Goal: Task Accomplishment & Management: Complete application form

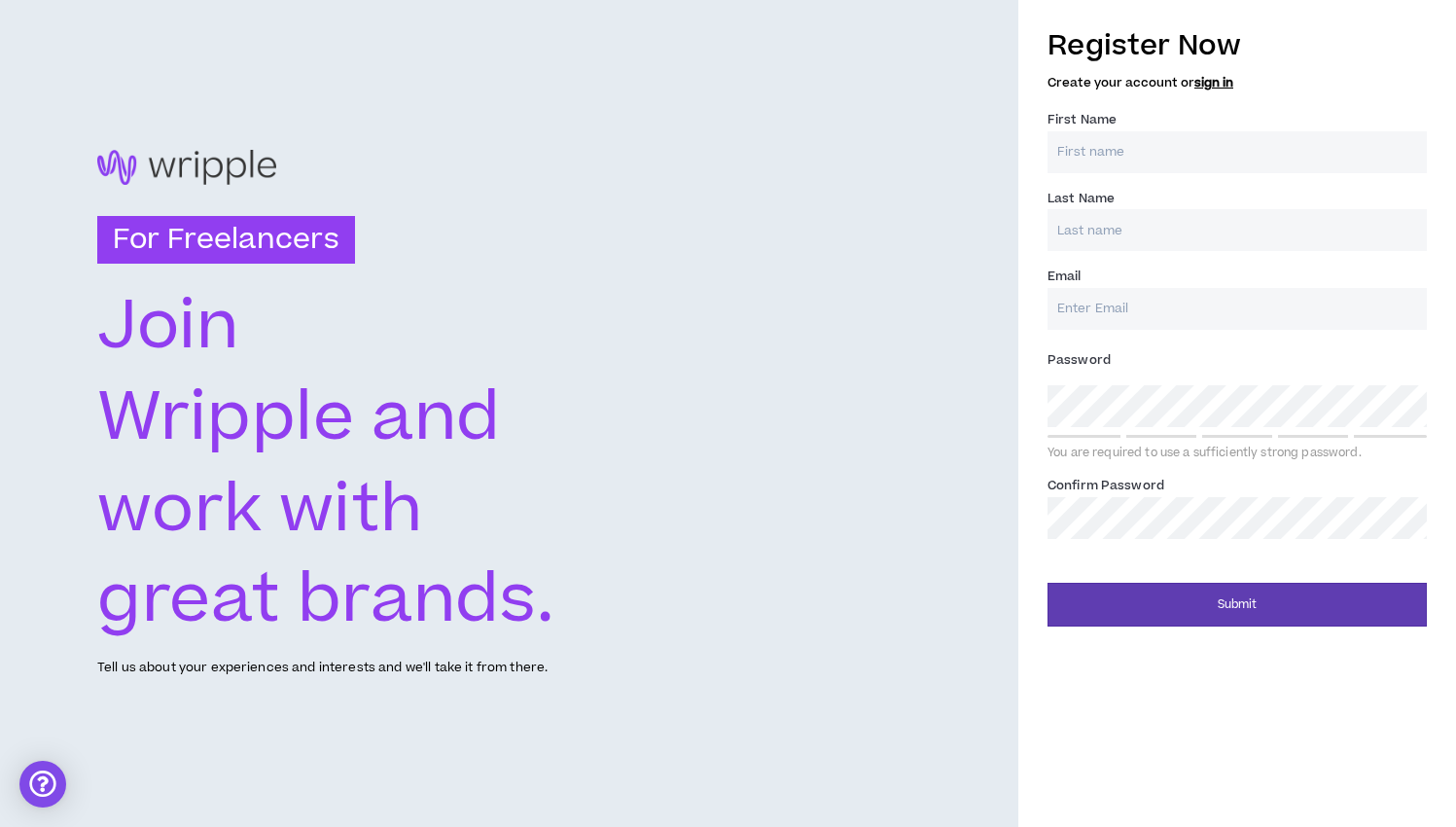
click at [1130, 150] on input "First Name *" at bounding box center [1237, 152] width 379 height 41
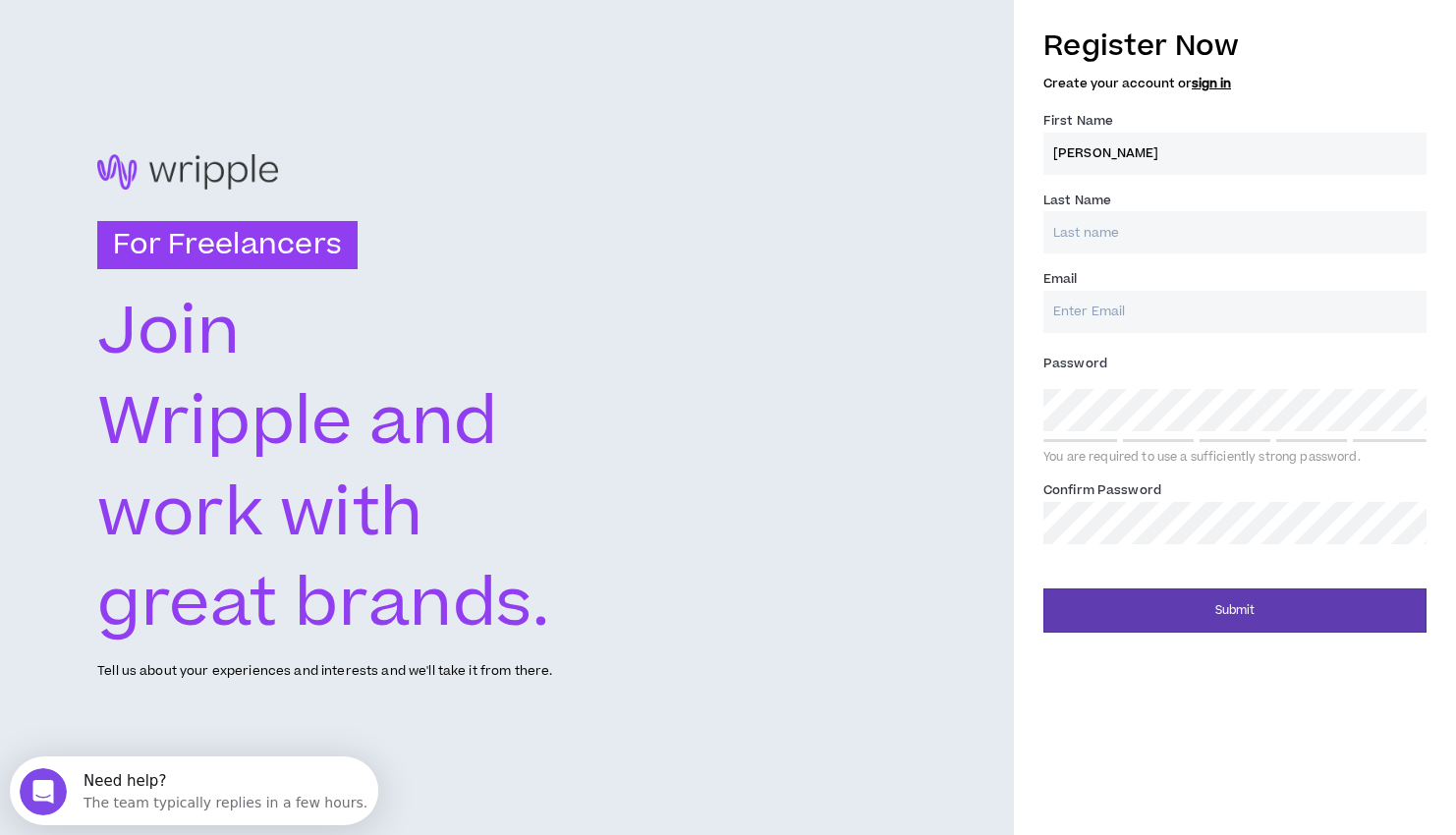
type input "[PERSON_NAME]"
click at [1125, 237] on input "Last Name *" at bounding box center [1235, 232] width 383 height 42
type input "Bennafield"
click at [1115, 310] on input "Email *" at bounding box center [1235, 311] width 383 height 42
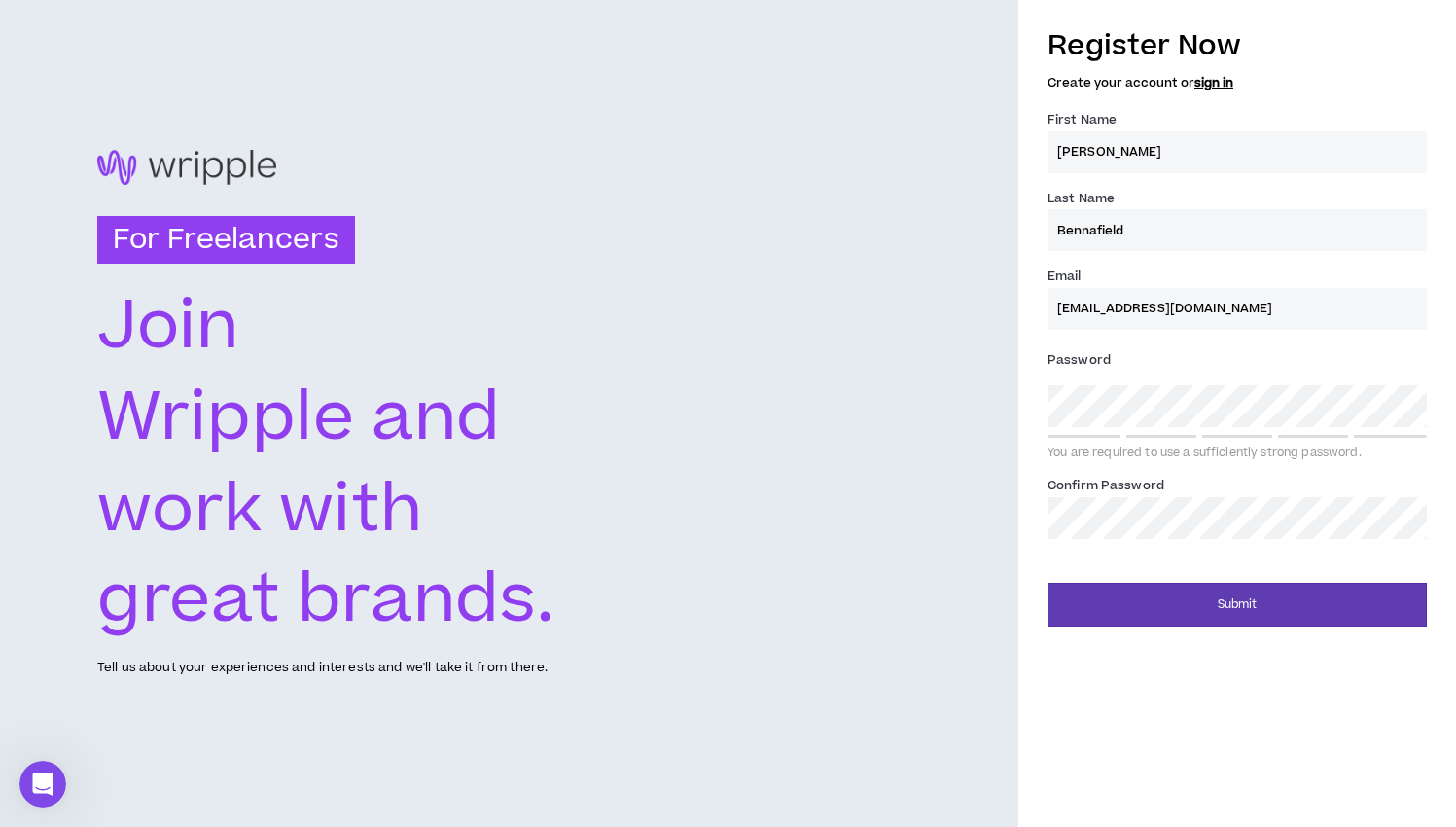
type input "[EMAIL_ADDRESS][DOMAIN_NAME]"
click at [940, 364] on div "For Freelancers [PERSON_NAME] and work with great brands. Tell us about your ex…" at bounding box center [509, 413] width 1018 height 827
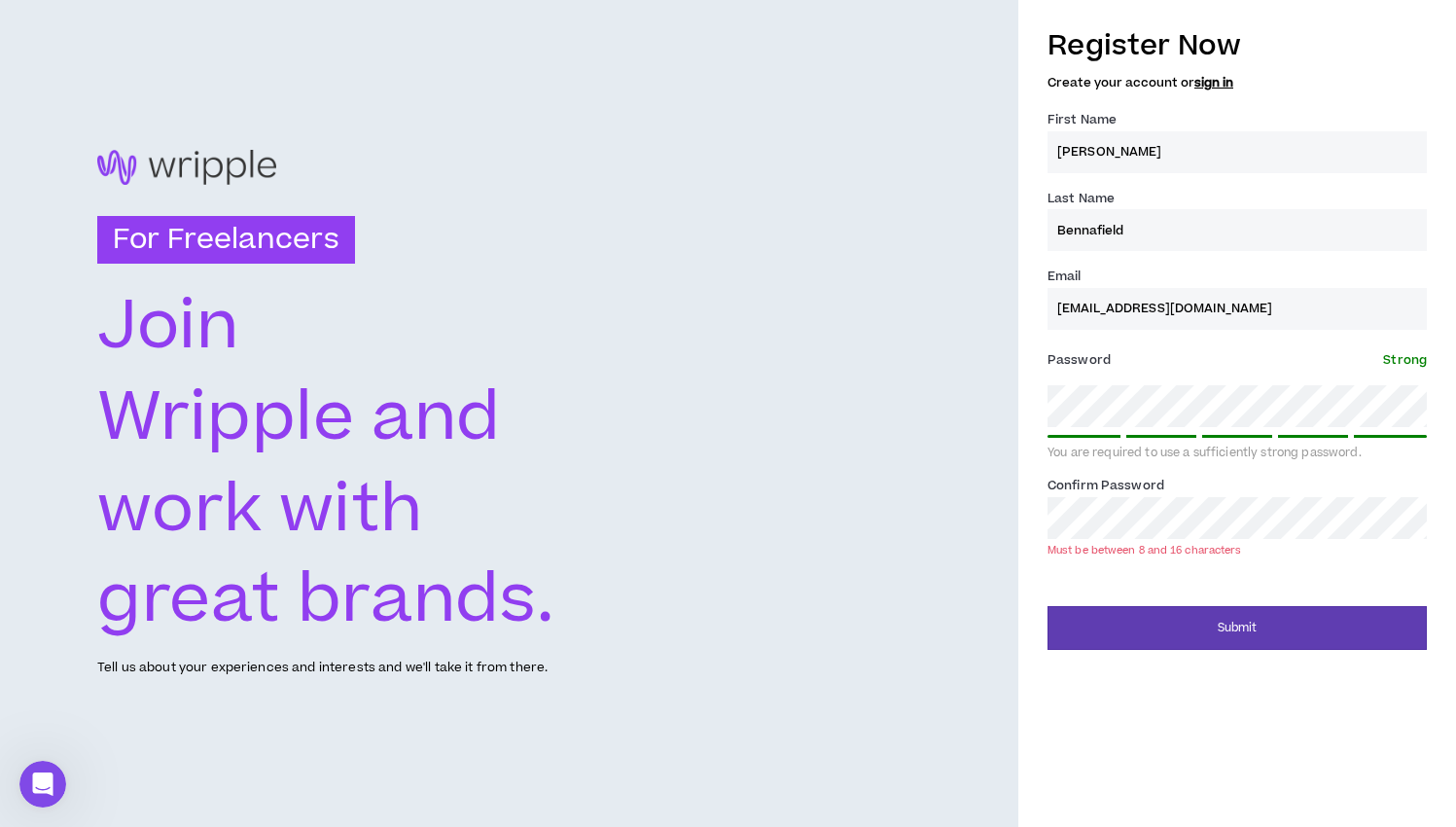
click at [1040, 396] on div "Register Now Create your account or sign in First Name * [PERSON_NAME] Last Nam…" at bounding box center [1237, 333] width 438 height 634
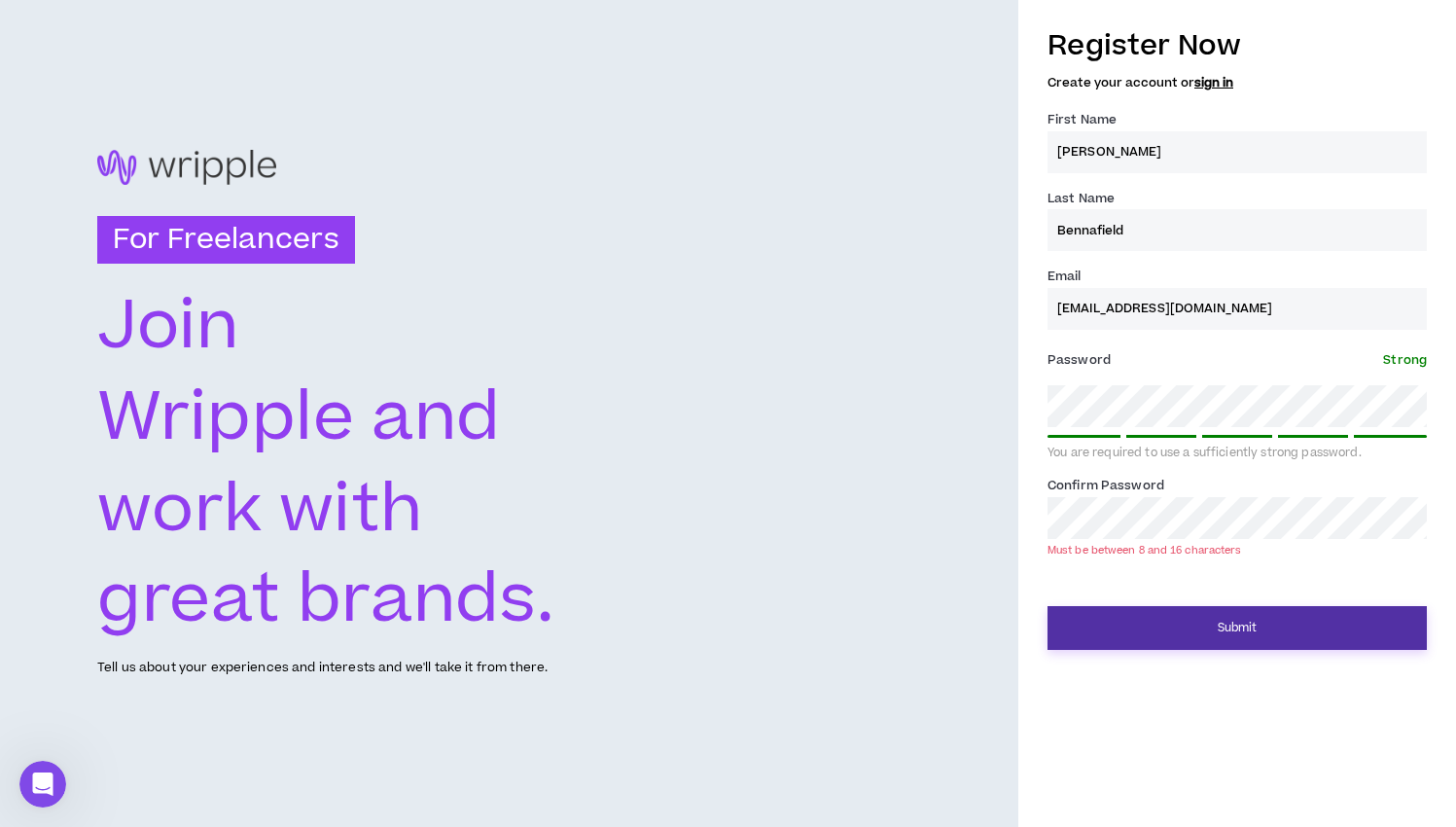
click at [1230, 618] on button "Submit" at bounding box center [1237, 627] width 379 height 43
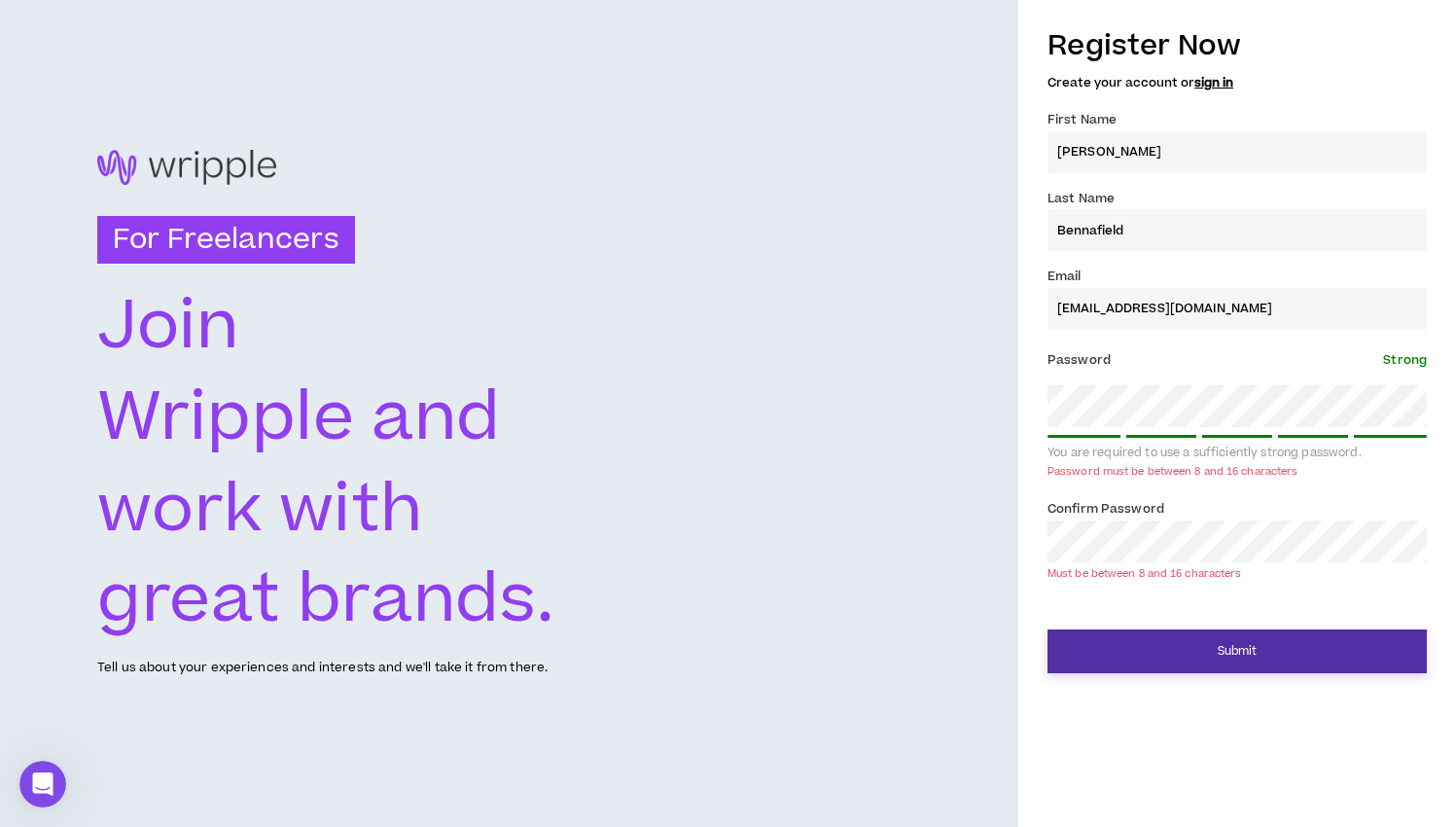
click at [1235, 648] on button "Submit" at bounding box center [1237, 651] width 379 height 43
click at [1225, 647] on button "Submit" at bounding box center [1237, 651] width 379 height 43
click at [1016, 400] on div "For Freelancers [PERSON_NAME] and work with great brands. Tell us about your ex…" at bounding box center [728, 413] width 1456 height 827
click at [1041, 533] on div "Register Now Create your account or sign in First Name * [PERSON_NAME] Last Nam…" at bounding box center [1237, 345] width 438 height 658
click at [1230, 648] on button "Submit" at bounding box center [1237, 651] width 379 height 43
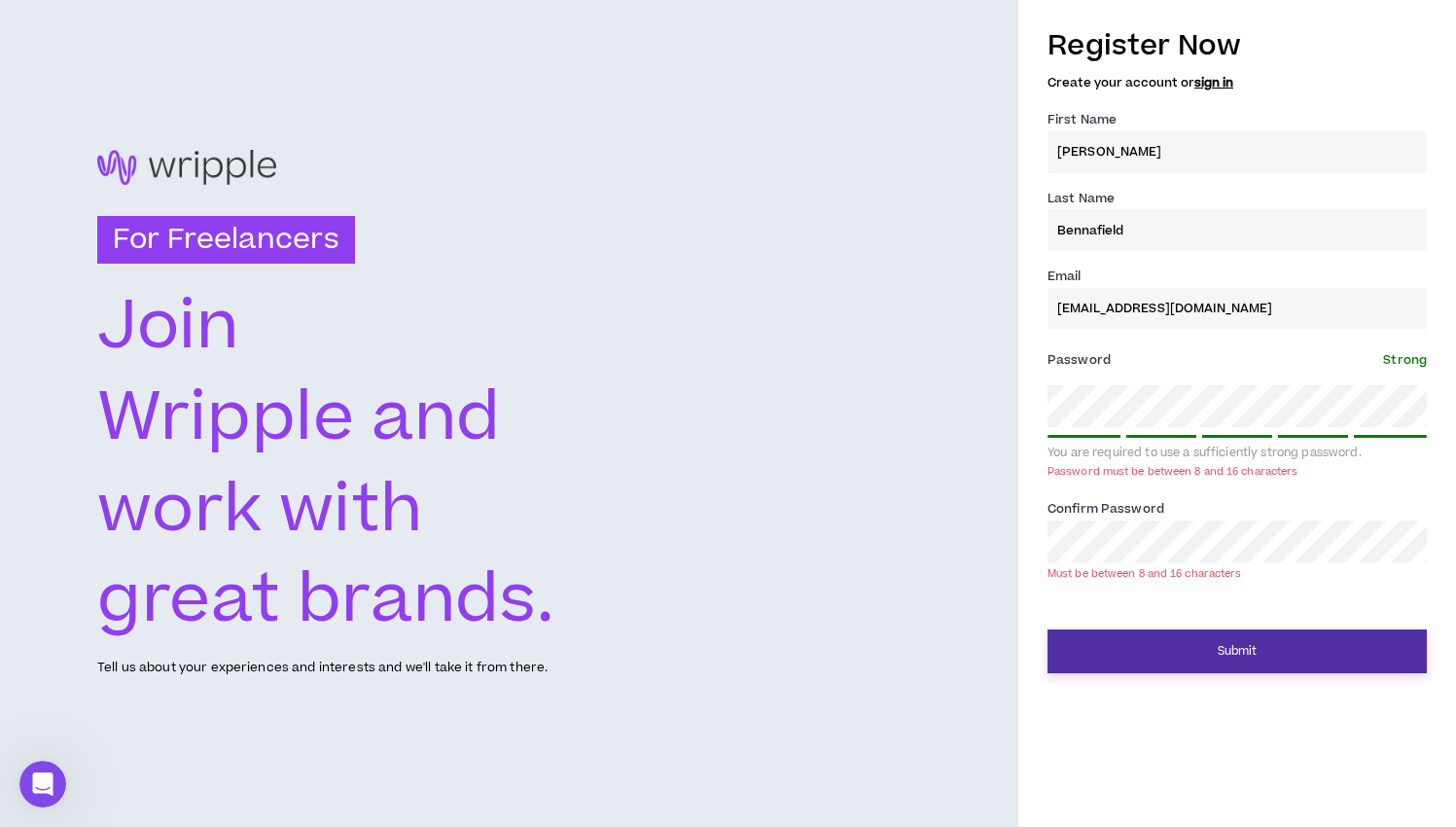
click at [1230, 648] on button "Submit" at bounding box center [1237, 651] width 379 height 43
click at [1239, 639] on button "Submit" at bounding box center [1237, 651] width 379 height 43
click at [1139, 435] on div at bounding box center [1237, 436] width 379 height 3
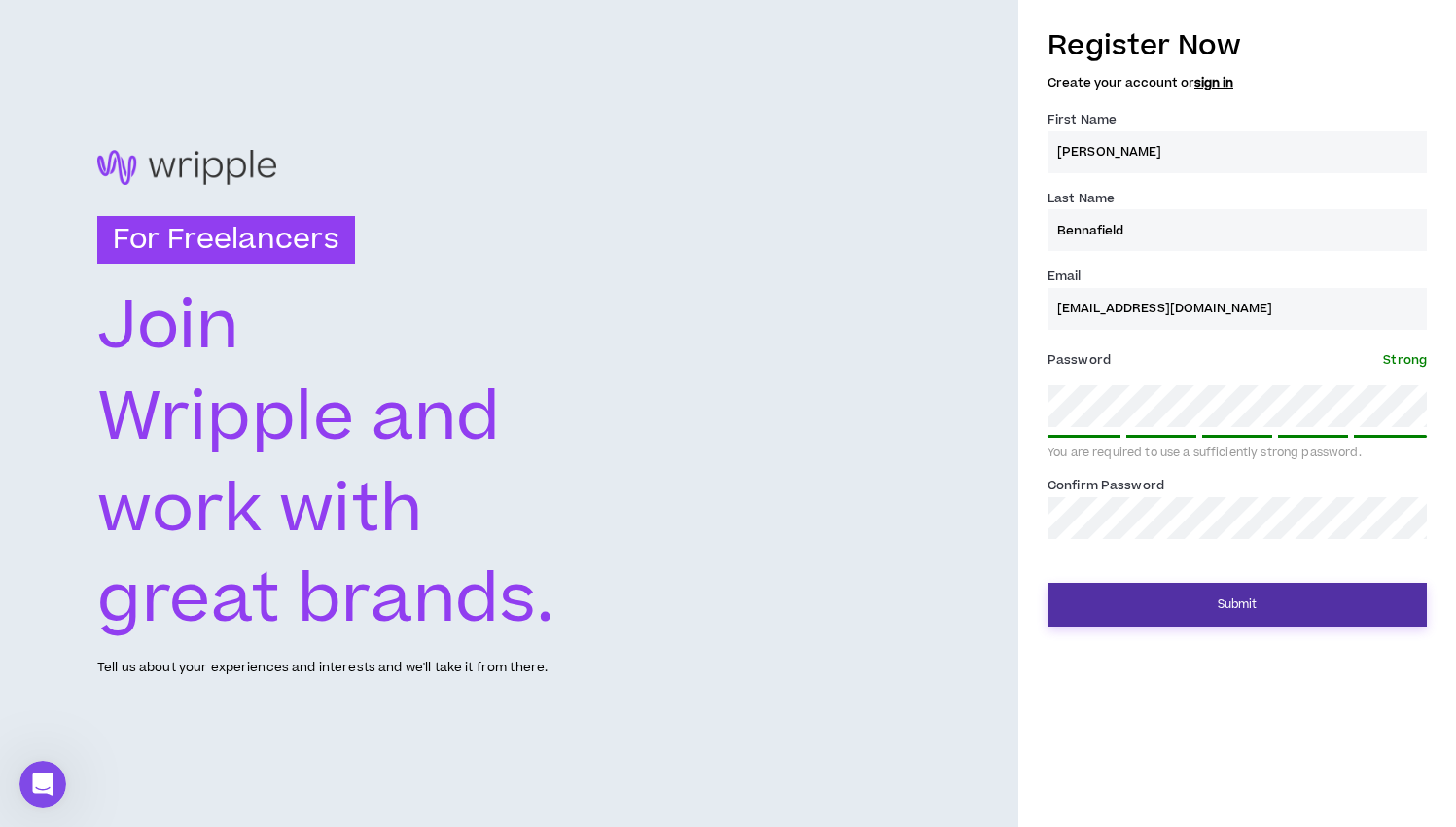
click at [1198, 606] on button "Submit" at bounding box center [1237, 605] width 379 height 43
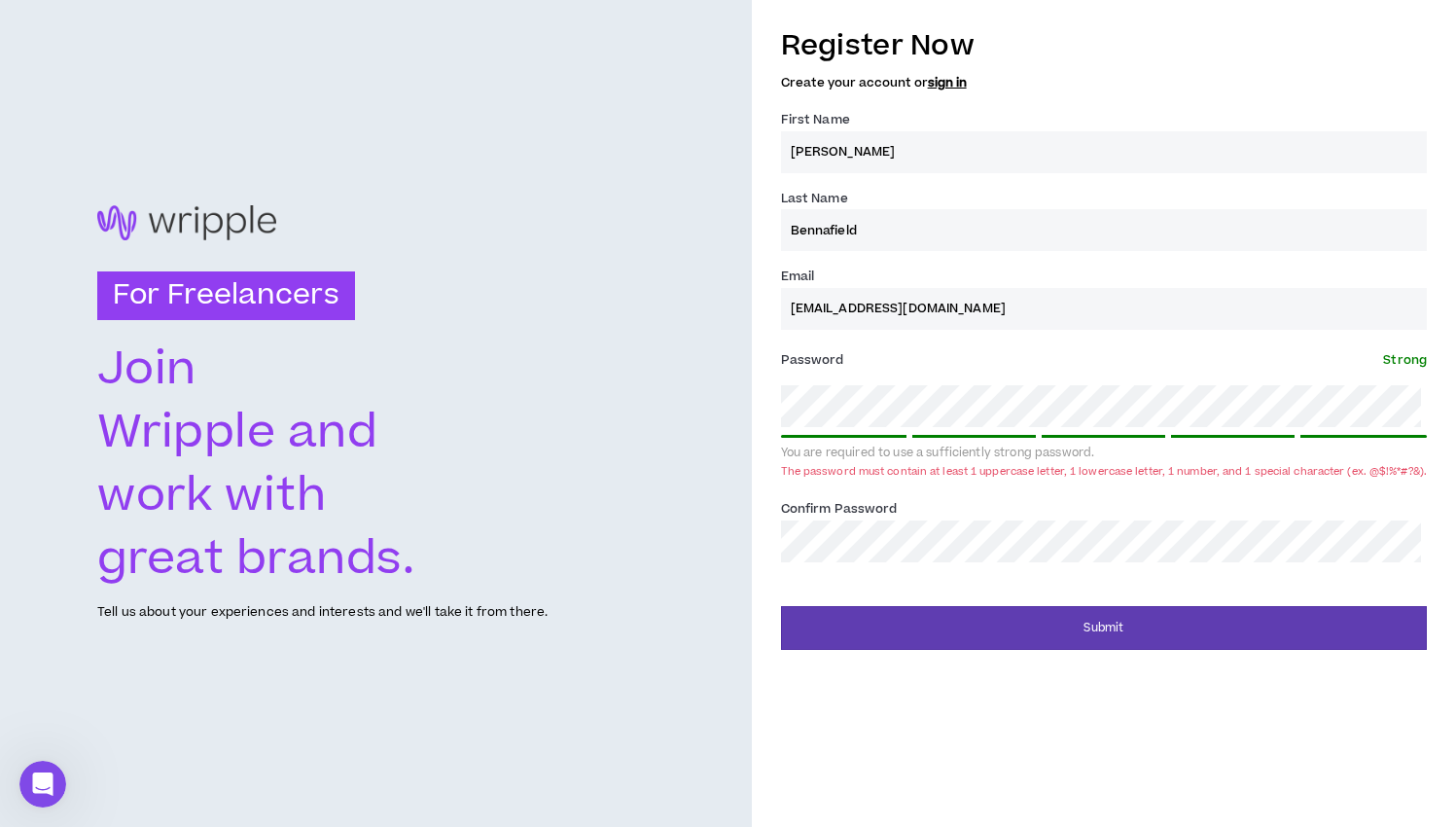
click at [753, 396] on div "For Freelancers [PERSON_NAME] and work with great brands. Tell us about your ex…" at bounding box center [728, 413] width 1456 height 827
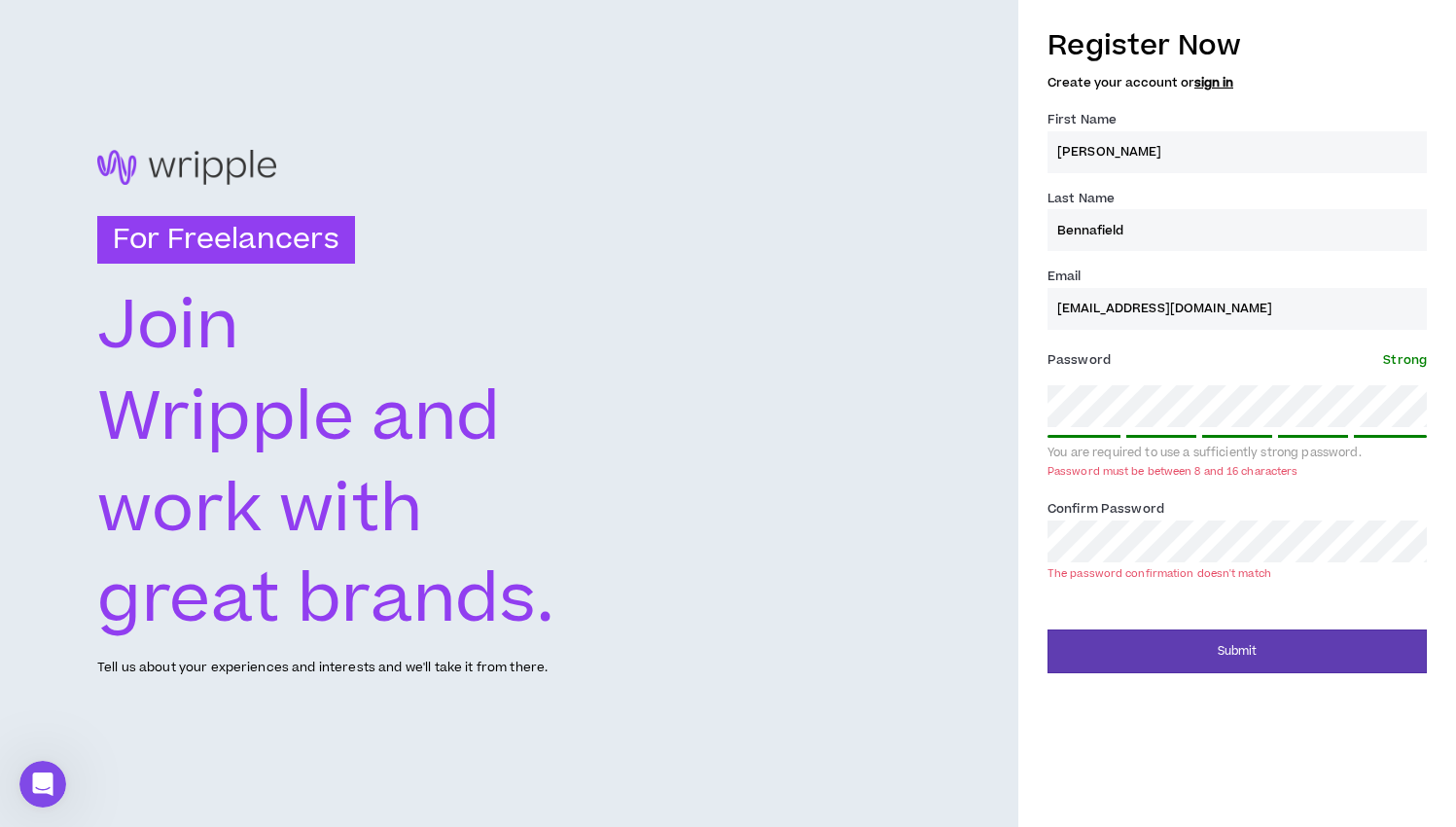
click at [993, 530] on div "For Freelancers [PERSON_NAME] and work with great brands. Tell us about your ex…" at bounding box center [728, 413] width 1456 height 827
click at [1087, 592] on div "Register Now Create your account or sign in First Name * [PERSON_NAME] Last Nam…" at bounding box center [1237, 305] width 379 height 580
click at [1232, 638] on button "Submit" at bounding box center [1237, 651] width 379 height 43
click at [1020, 531] on div "Register Now Create your account or sign in First Name * [PERSON_NAME] Last Nam…" at bounding box center [1237, 345] width 438 height 658
click at [1117, 601] on form "Register Now Create your account or sign in First Name * [PERSON_NAME] Last Nam…" at bounding box center [1237, 345] width 379 height 658
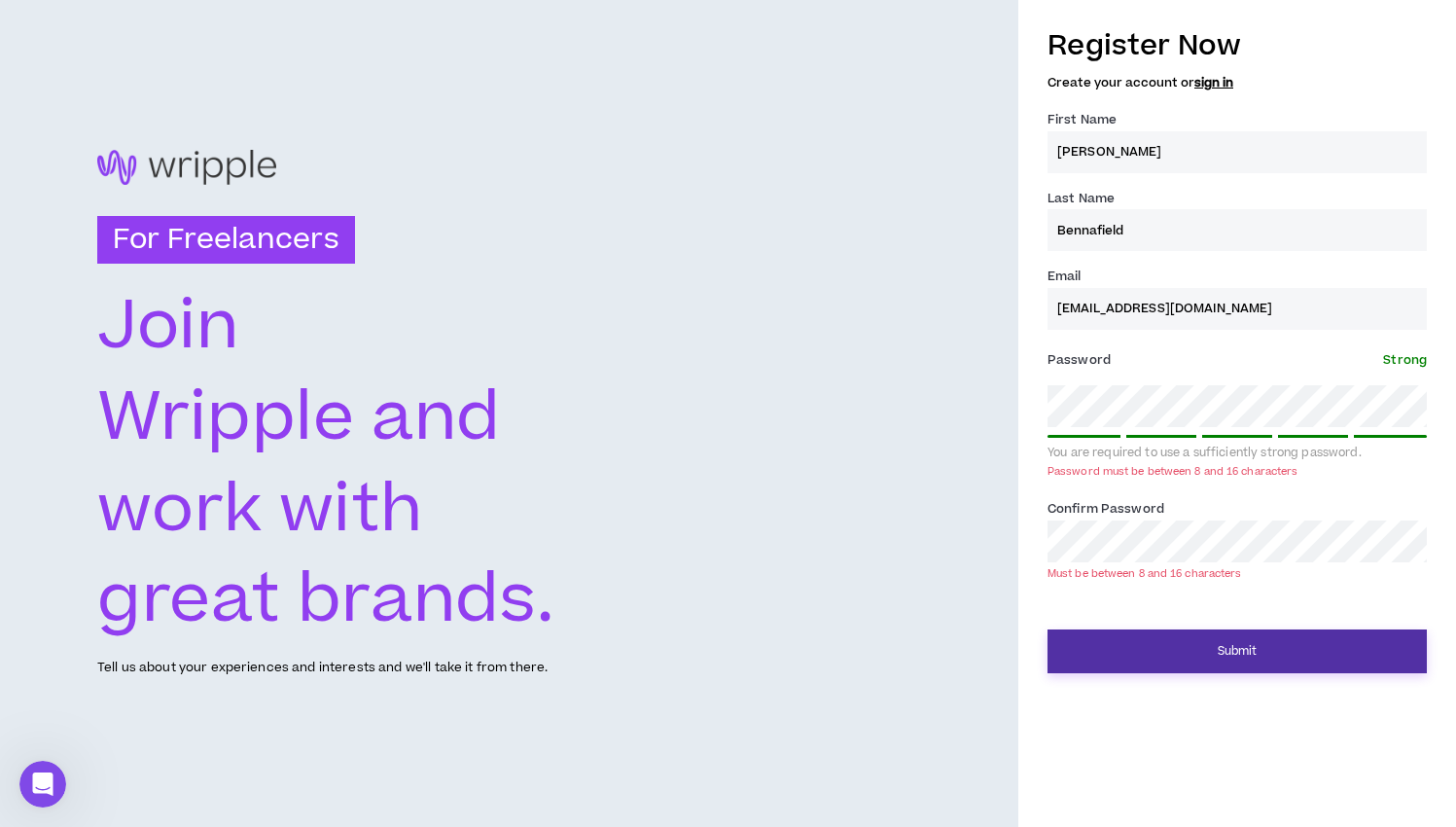
click at [1198, 644] on button "Submit" at bounding box center [1237, 651] width 379 height 43
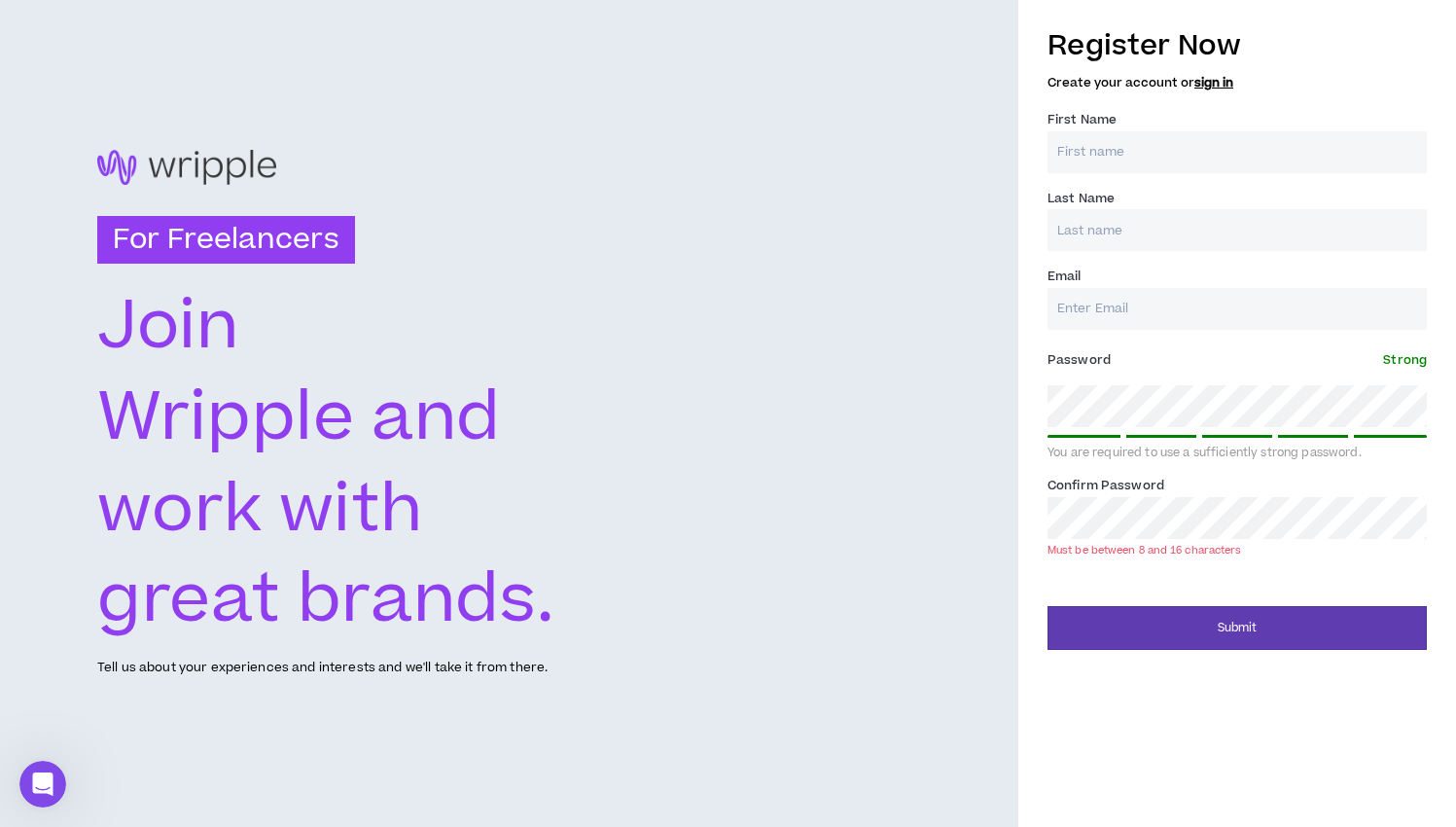
click at [1101, 663] on div "Register Now Create your account or sign in First Name * Last Name * Email * Pa…" at bounding box center [1237, 413] width 438 height 827
click at [979, 393] on div "For Freelancers [PERSON_NAME] and work with great brands. Tell us about your ex…" at bounding box center [728, 413] width 1456 height 827
click at [1182, 481] on div "Confirm Password * Must be between 8 and 16 characters" at bounding box center [1237, 515] width 379 height 82
click at [969, 404] on div "For Freelancers Join Wripple and work with great brands. Tell us about your exp…" at bounding box center [728, 413] width 1456 height 827
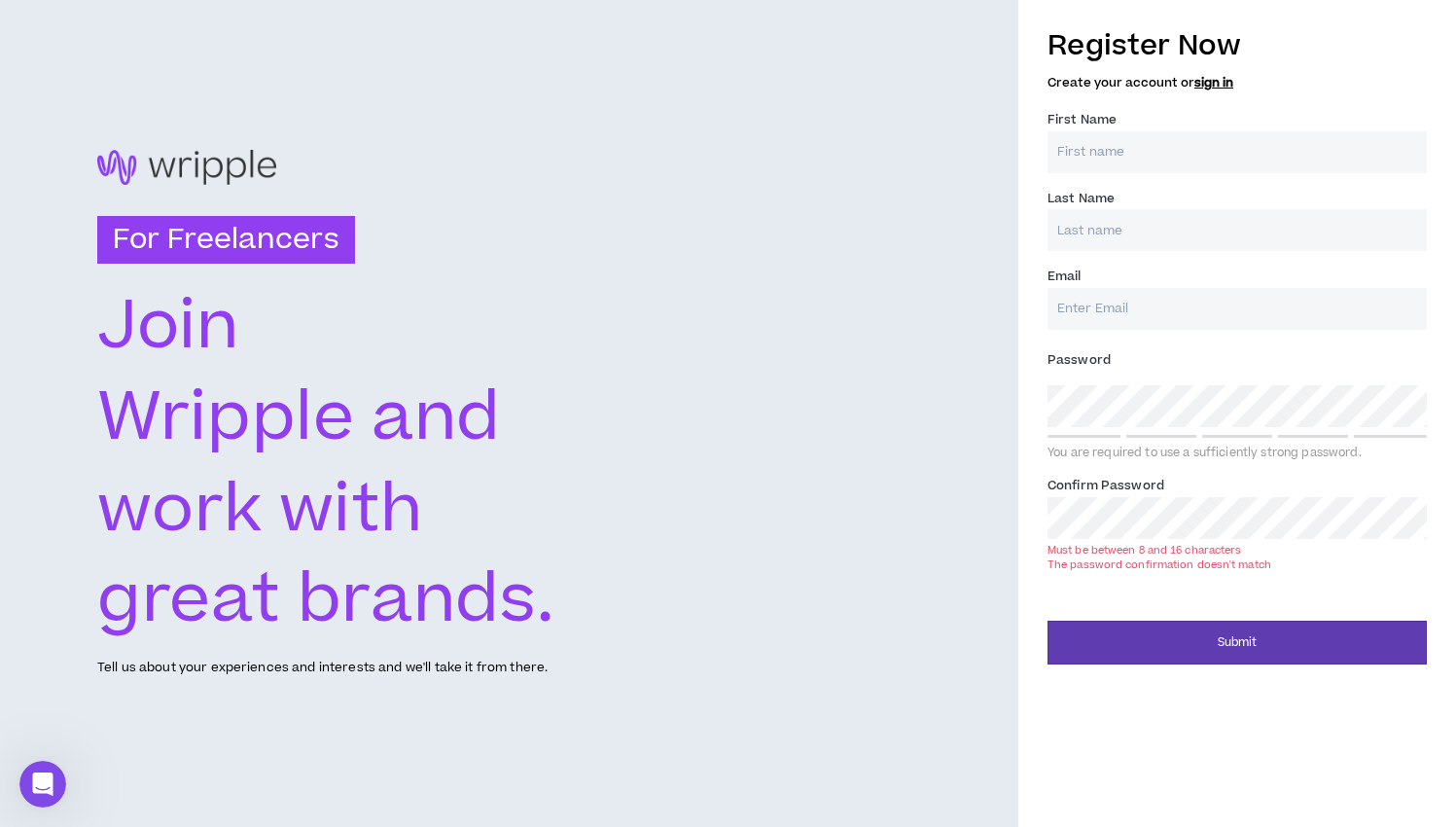
click at [989, 510] on div "For Freelancers Join Wripple and work with great brands. Tell us about your exp…" at bounding box center [728, 413] width 1456 height 827
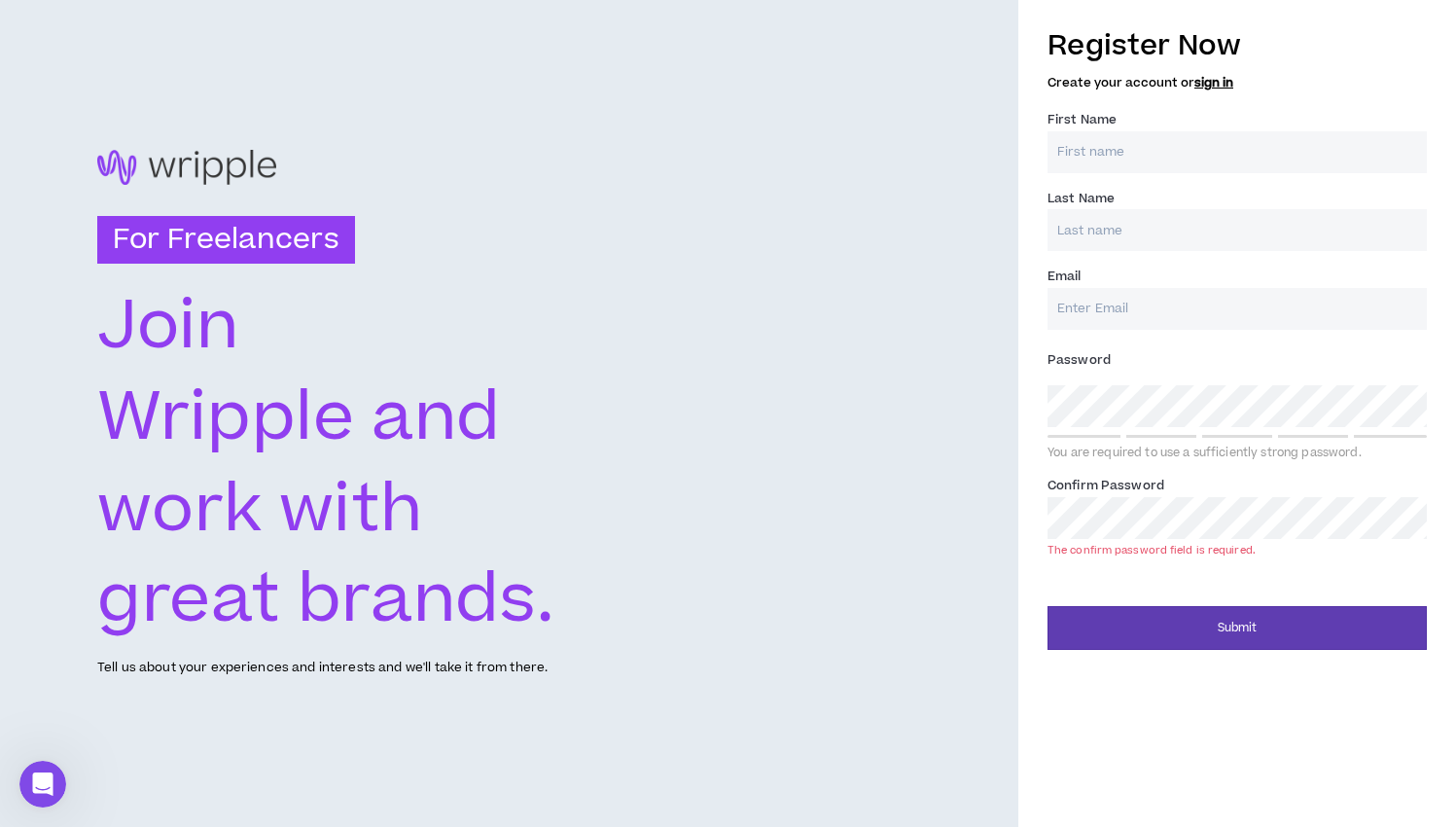
click at [946, 501] on div "For Freelancers [PERSON_NAME] and work with great brands. Tell us about your ex…" at bounding box center [509, 413] width 1018 height 827
click at [1126, 573] on form "Register Now Create your account or sign in First Name * Last Name * Email * Pa…" at bounding box center [1237, 333] width 379 height 634
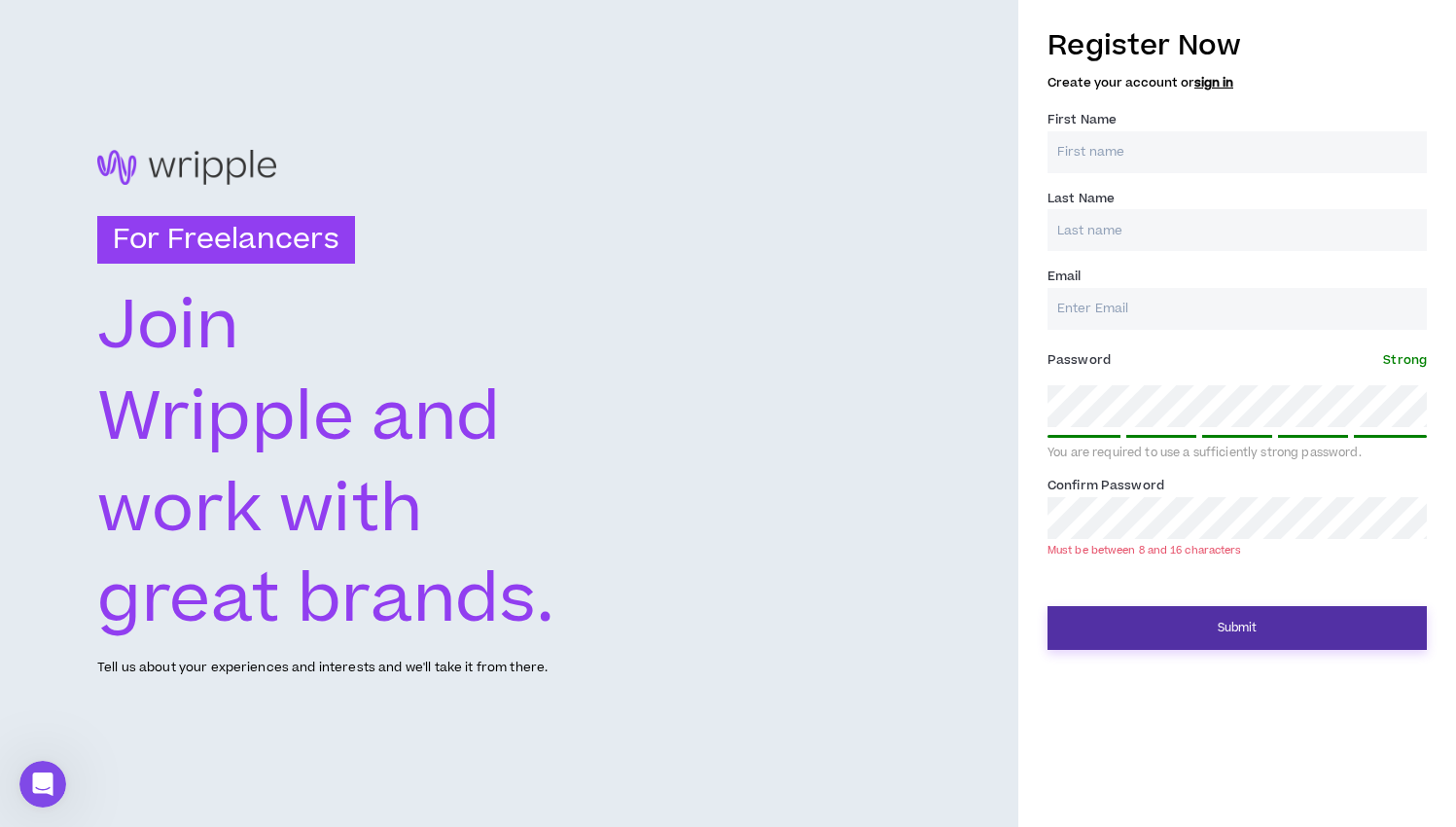
click at [1213, 627] on button "Submit" at bounding box center [1237, 627] width 379 height 43
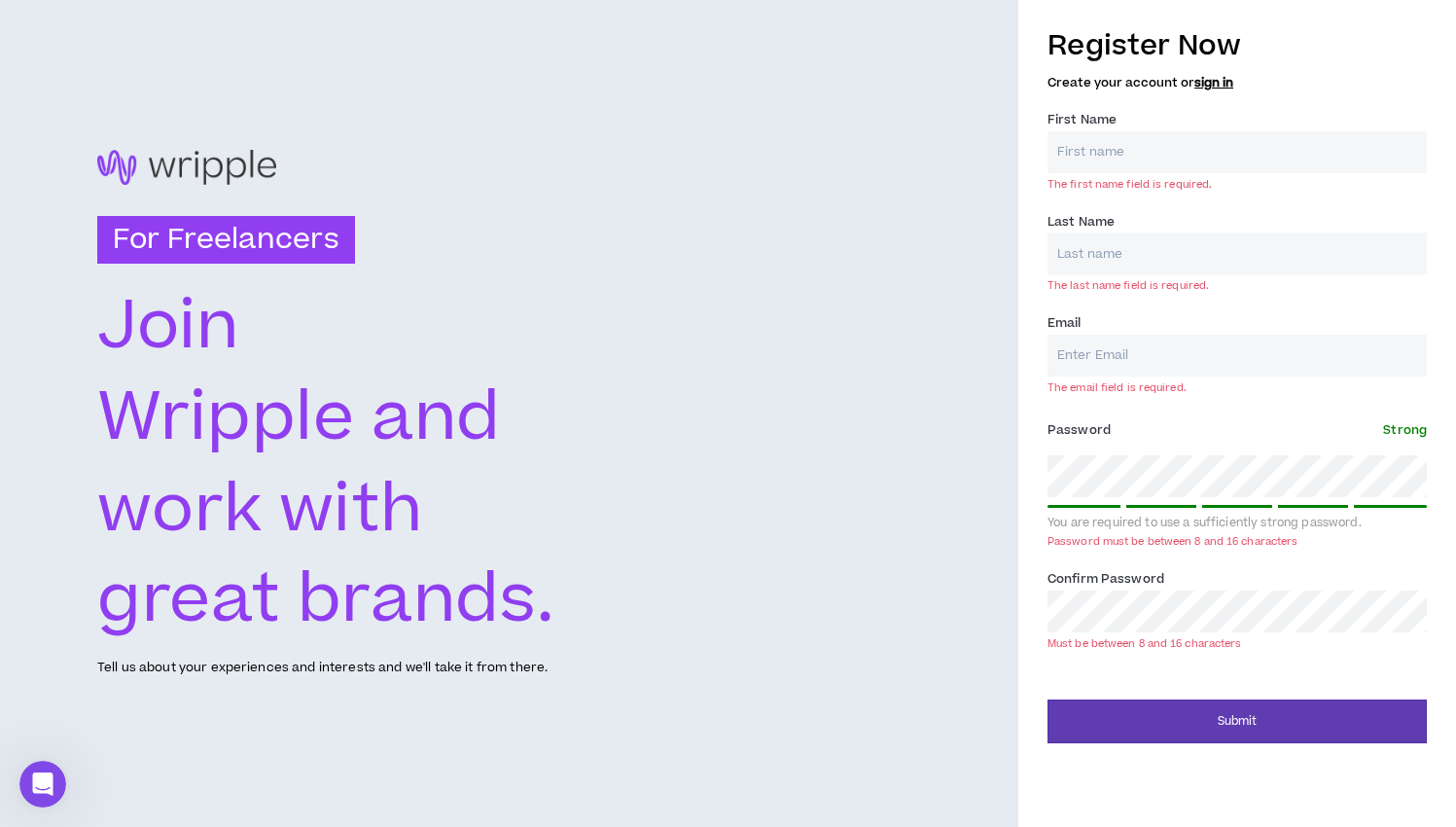
click at [1057, 162] on input "First Name *" at bounding box center [1237, 152] width 379 height 41
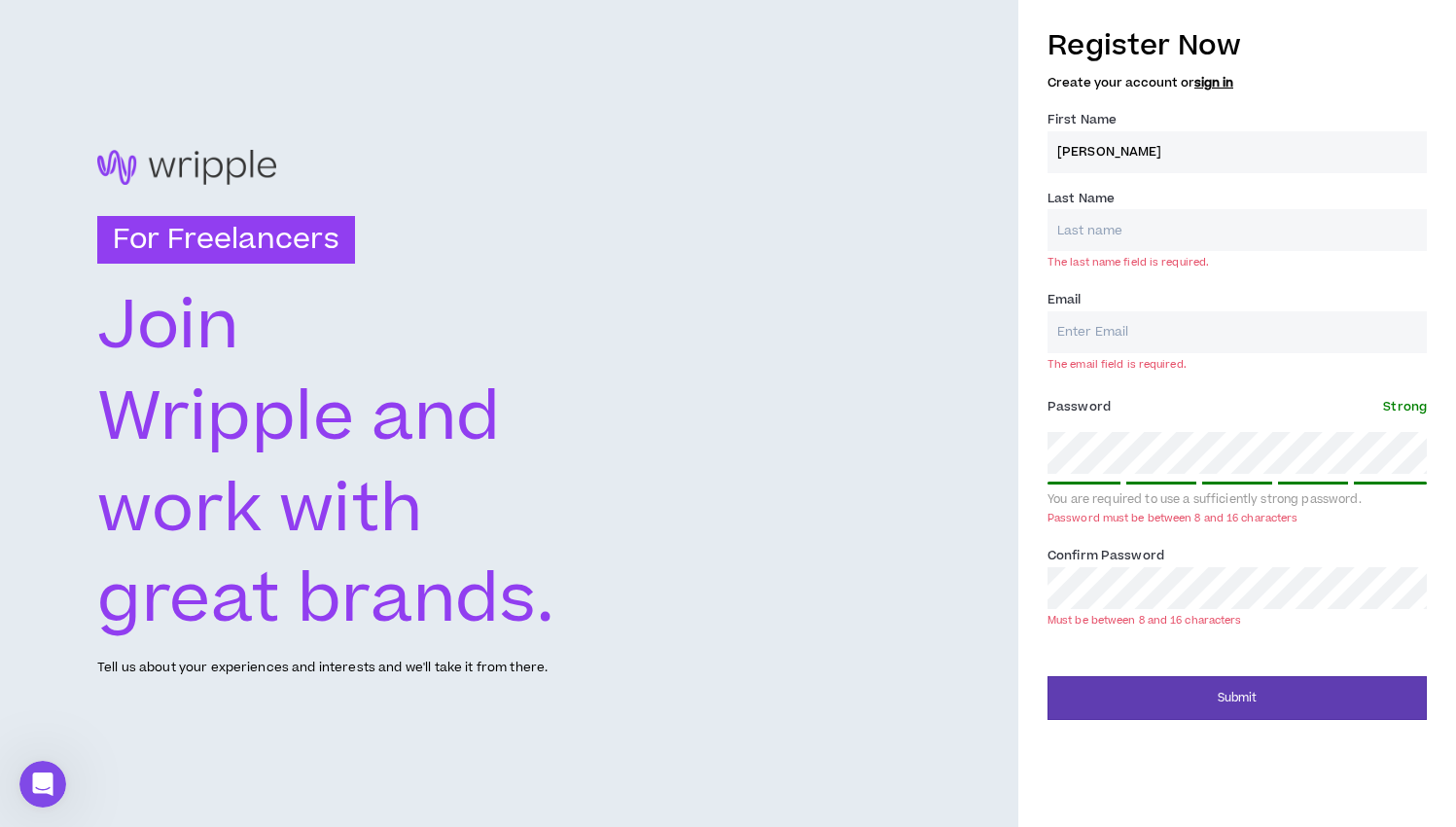
type input "[PERSON_NAME]"
click at [1118, 250] on div "Last Name * The last name field is required." at bounding box center [1237, 228] width 379 height 82
click at [1117, 244] on input "Last Name *" at bounding box center [1237, 230] width 379 height 41
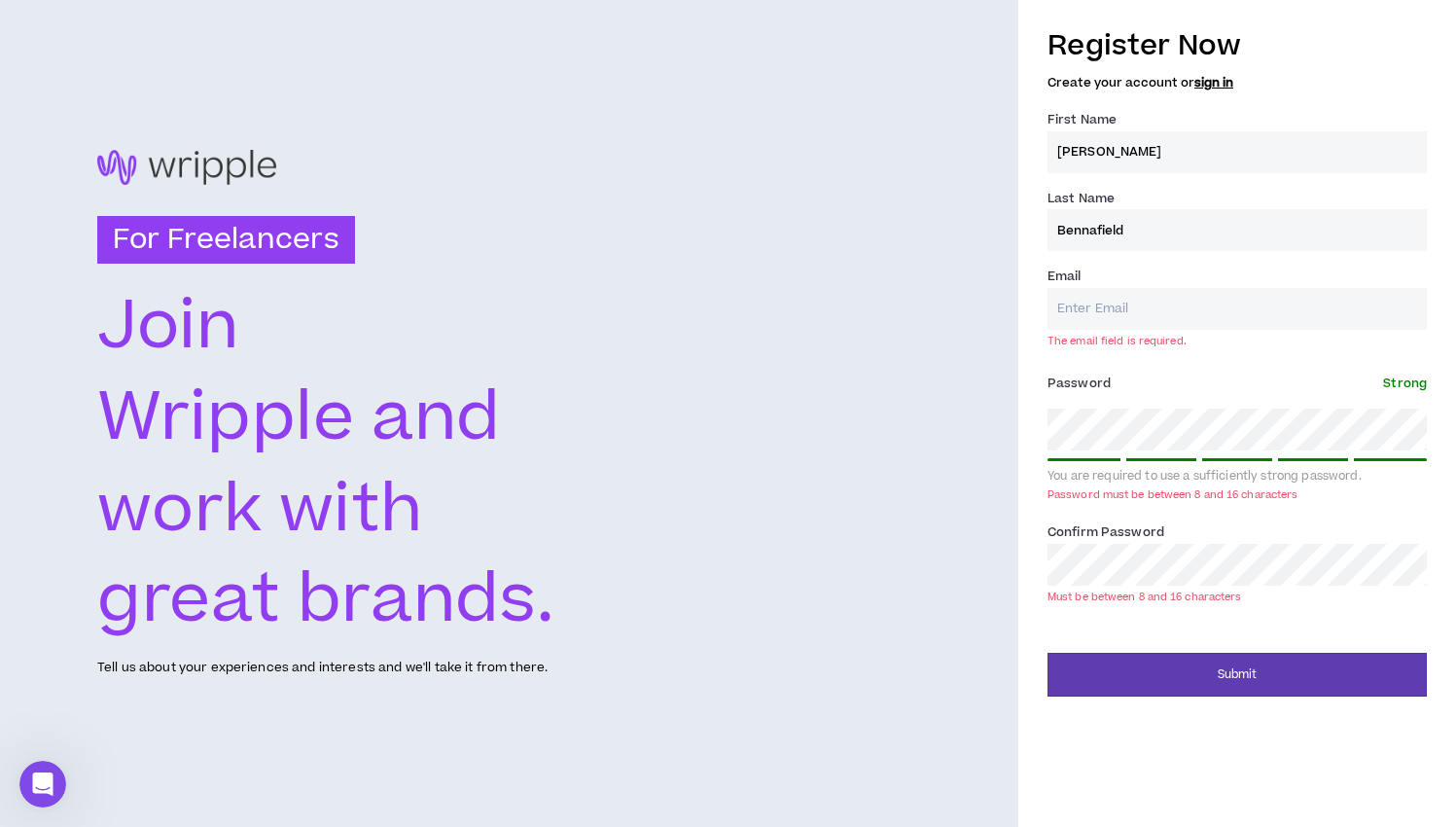
type input "Bennafield"
click at [1112, 320] on input "Email *" at bounding box center [1237, 308] width 379 height 41
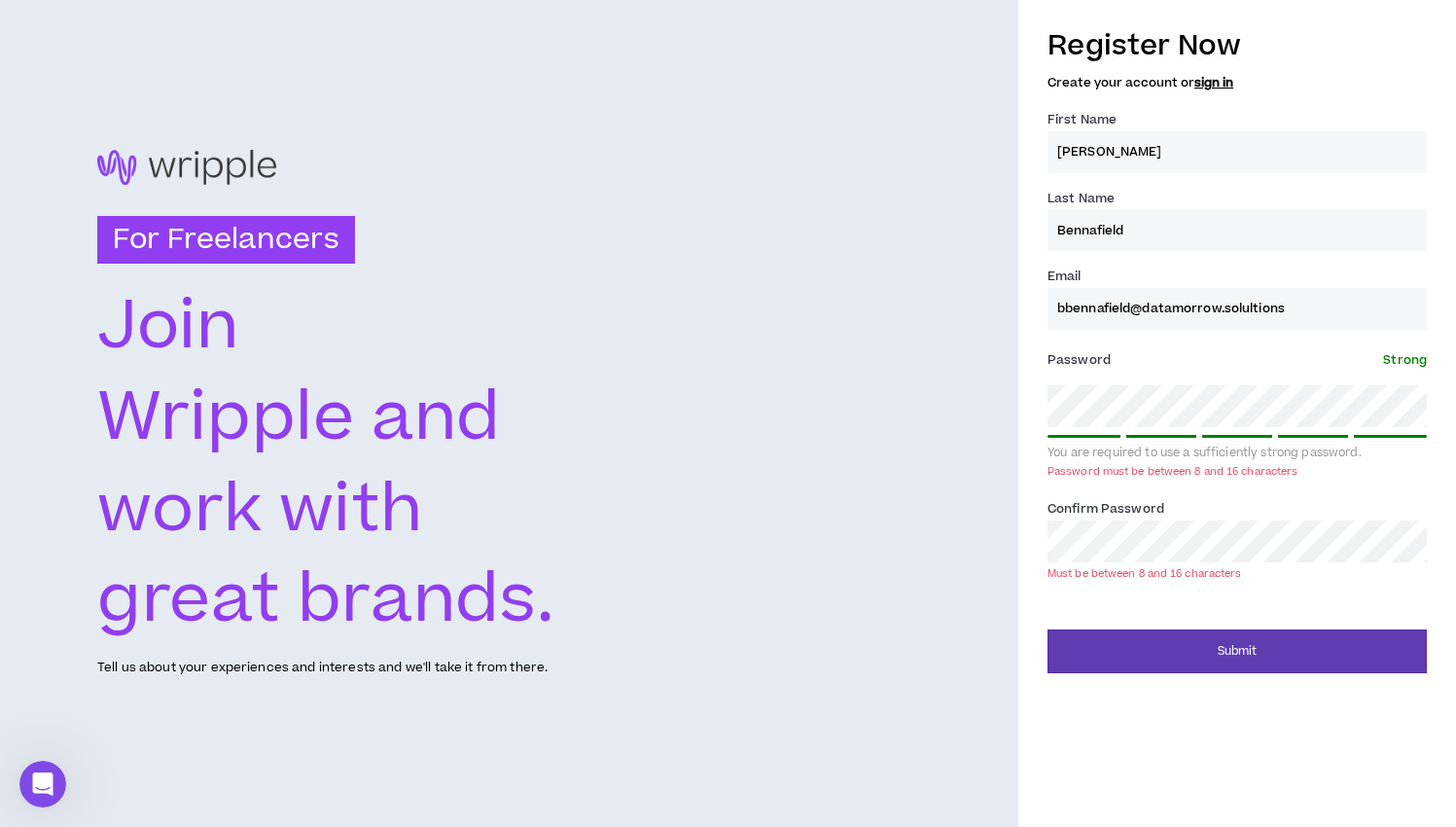
type input "bbennafield@datamorrow.solultions"
click at [1254, 507] on div "Confirm Password * Must be between 8 and 16 characters" at bounding box center [1237, 538] width 379 height 82
click at [1031, 399] on div "Register Now Create your account or sign in First Name * Benny Last Name * Benn…" at bounding box center [1237, 345] width 438 height 658
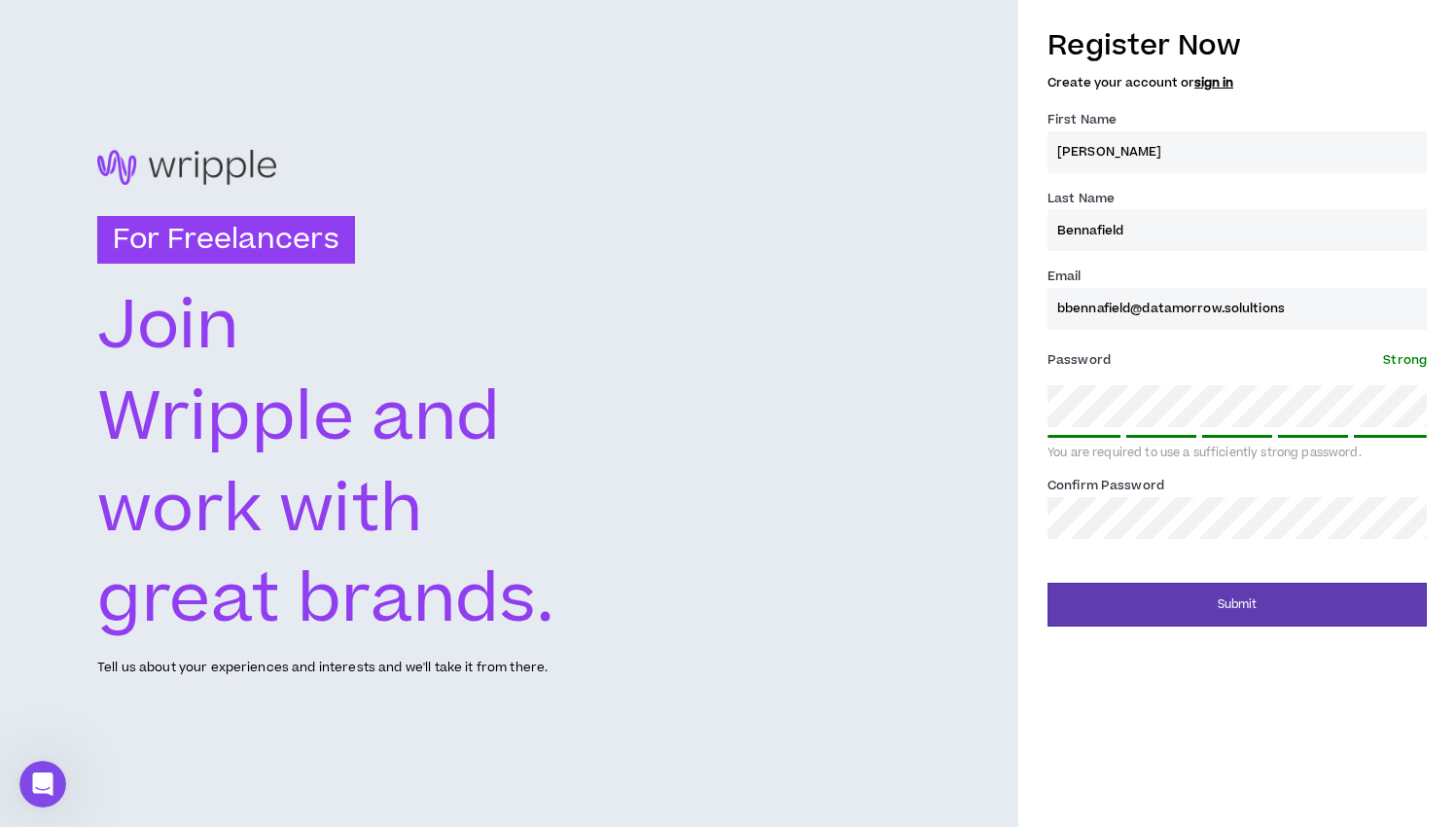
click at [1035, 507] on div "Register Now Create your account or sign in First Name * Benny Last Name * Benn…" at bounding box center [1237, 321] width 438 height 611
click at [1229, 606] on button "Submit" at bounding box center [1237, 605] width 379 height 43
